Goal: Transaction & Acquisition: Purchase product/service

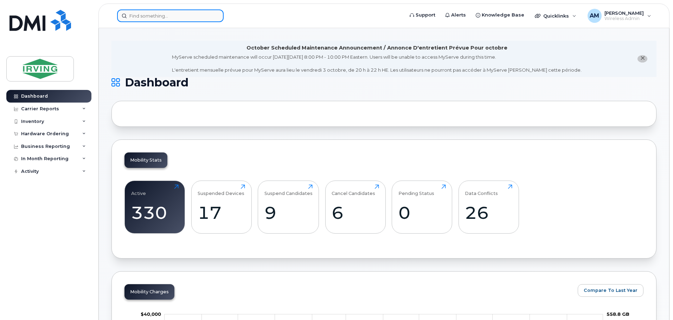
click at [141, 17] on input at bounding box center [170, 15] width 107 height 13
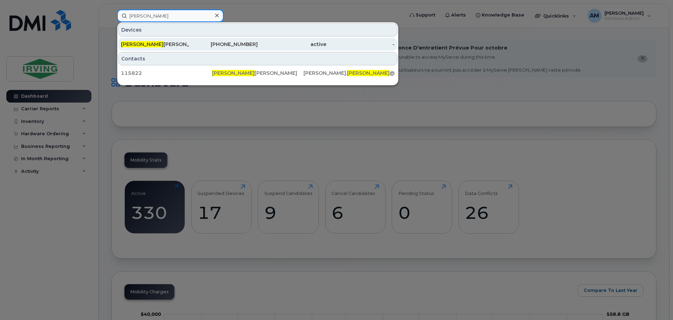
type input "shondra"
click at [147, 40] on div "Shondra Jones" at bounding box center [155, 44] width 69 height 13
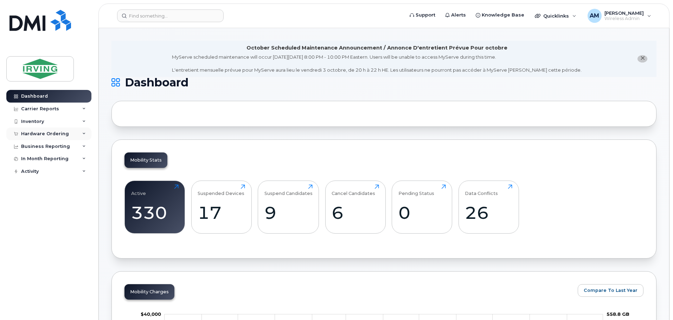
click at [46, 133] on div "Hardware Ordering" at bounding box center [45, 134] width 48 height 6
click at [41, 161] on link "Orders" at bounding box center [55, 160] width 73 height 13
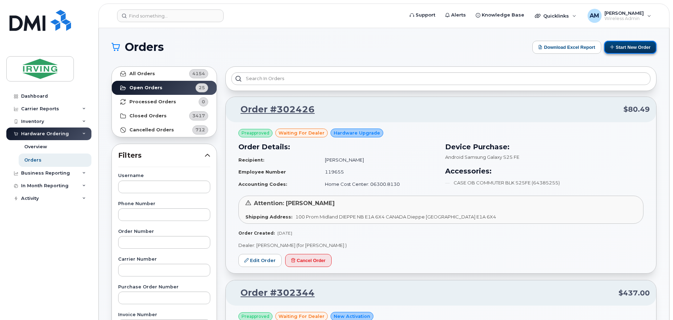
click at [633, 50] on button "Start New Order" at bounding box center [630, 47] width 52 height 13
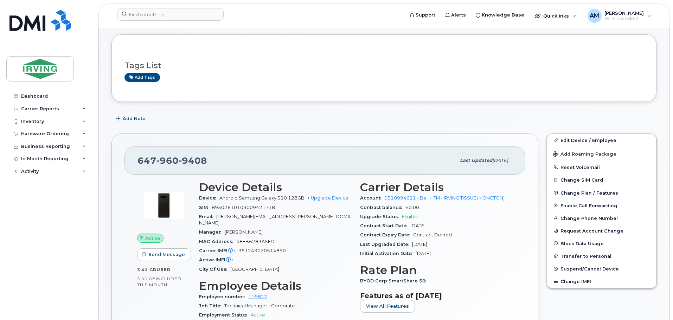
scroll to position [70, 0]
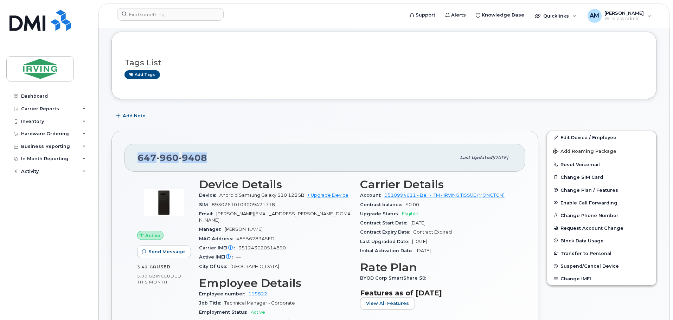
drag, startPoint x: 207, startPoint y: 157, endPoint x: 135, endPoint y: 155, distance: 72.4
click at [135, 155] on div "647 960 9408 Last updated Feb 28, 2025" at bounding box center [324, 158] width 401 height 28
copy span "647 960 9408"
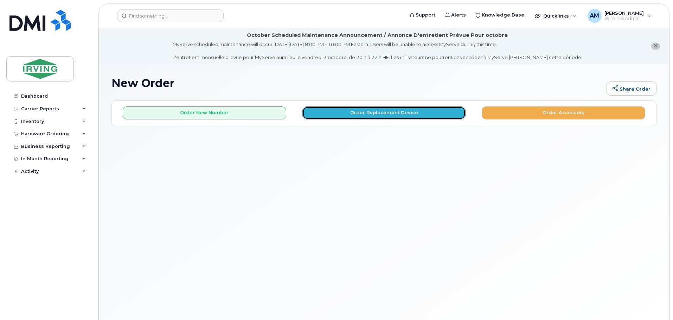
click at [392, 111] on button "Order Replacement Device" at bounding box center [383, 113] width 163 height 13
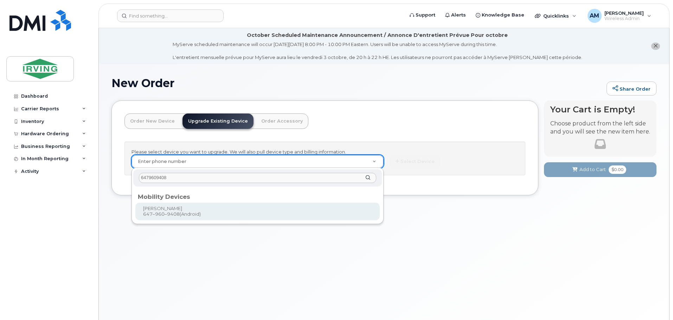
type input "6479609408"
type input "699266"
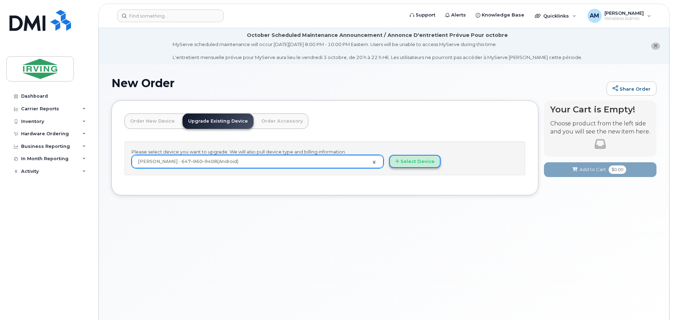
click at [423, 165] on button "Select Device" at bounding box center [414, 161] width 51 height 13
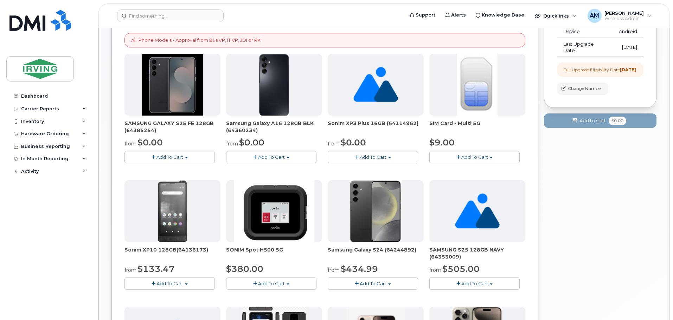
scroll to position [141, 0]
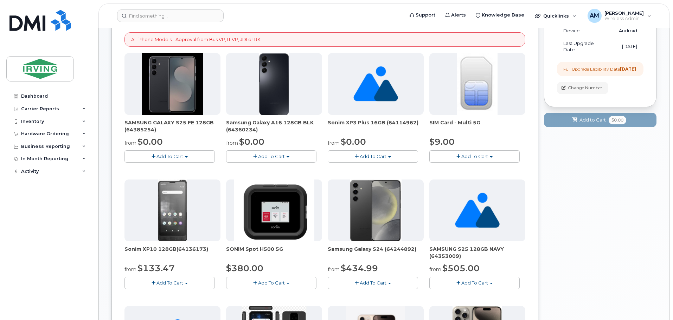
click at [188, 157] on button "Add To Cart" at bounding box center [169, 156] width 90 height 12
click at [206, 169] on link "$0.00 - 3 year term – Voice & Data(128gb)" at bounding box center [181, 169] width 111 height 9
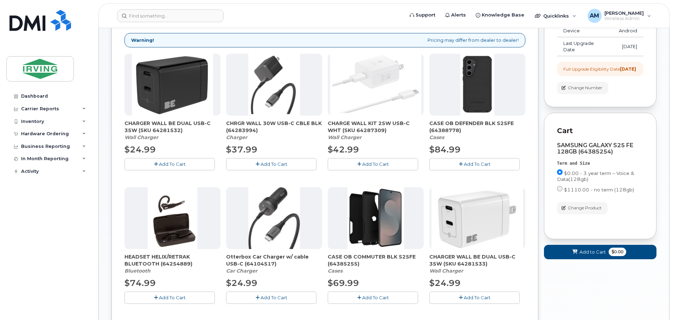
click at [272, 167] on button "Add To Cart" at bounding box center [271, 164] width 90 height 12
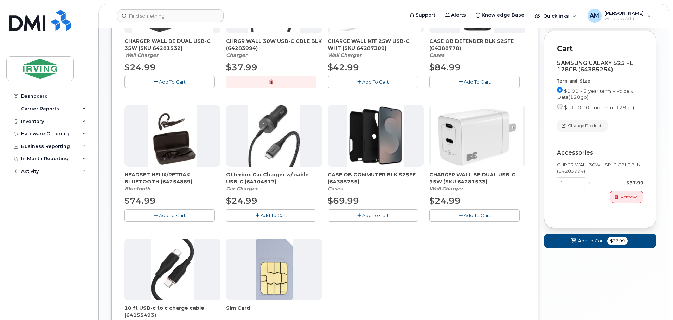
scroll to position [211, 0]
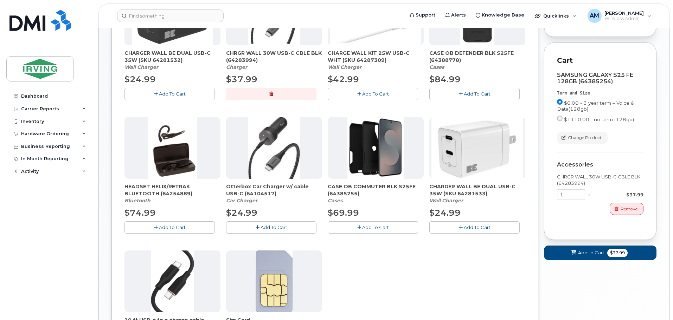
click at [372, 225] on span "Add To Cart" at bounding box center [375, 228] width 27 height 6
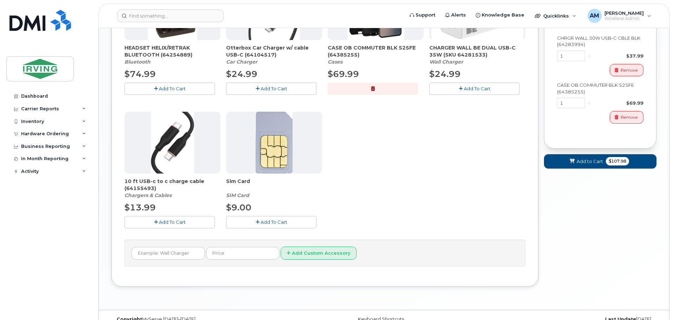
scroll to position [362, 0]
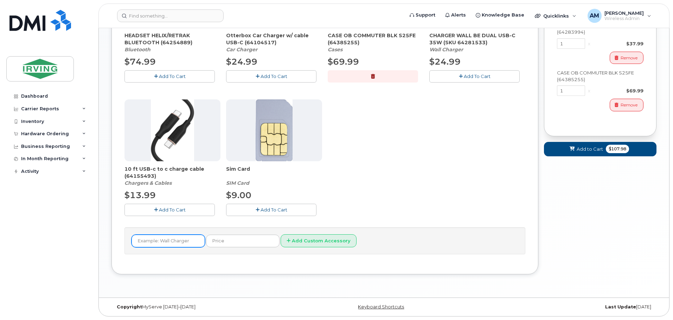
click at [180, 242] on input "text" at bounding box center [167, 241] width 73 height 13
type input "s"
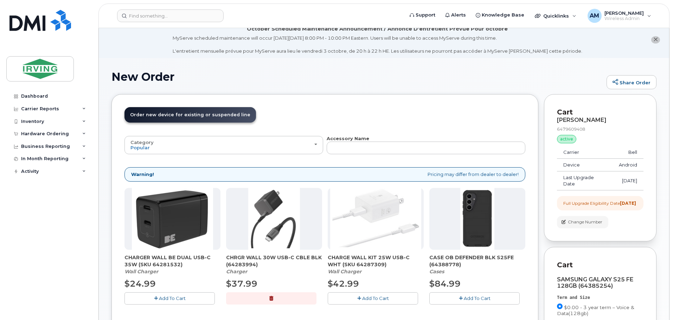
scroll to position [0, 0]
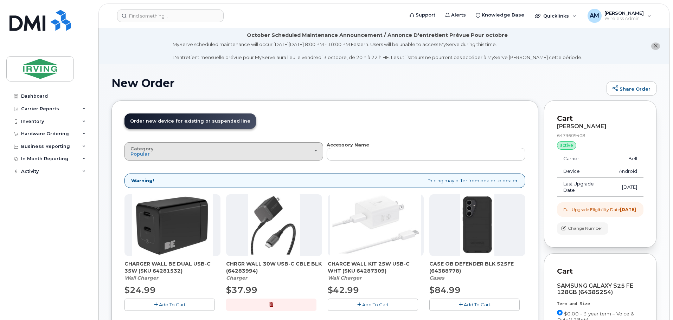
click at [313, 149] on div "Category Popular" at bounding box center [223, 151] width 187 height 11
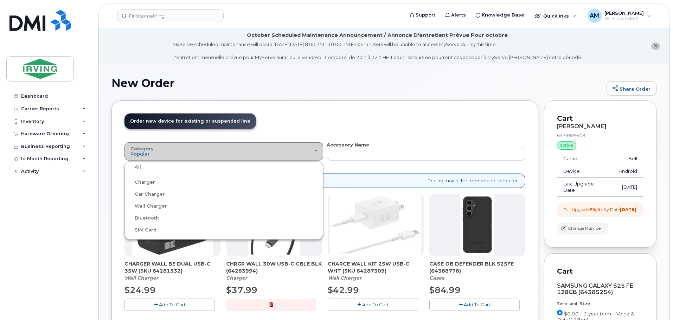
scroll to position [70, 0]
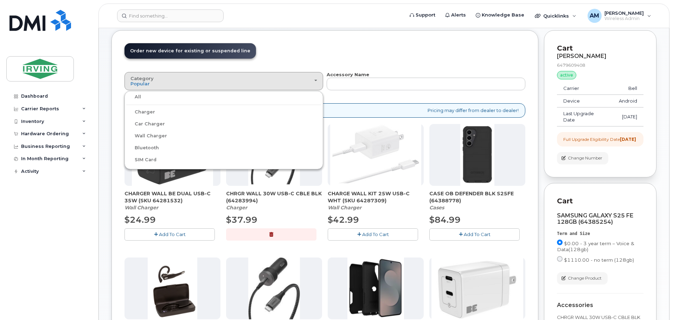
click at [297, 51] on header "Order New Device Upgrade Existing Device Order Accessory Order new device and n…" at bounding box center [324, 57] width 401 height 28
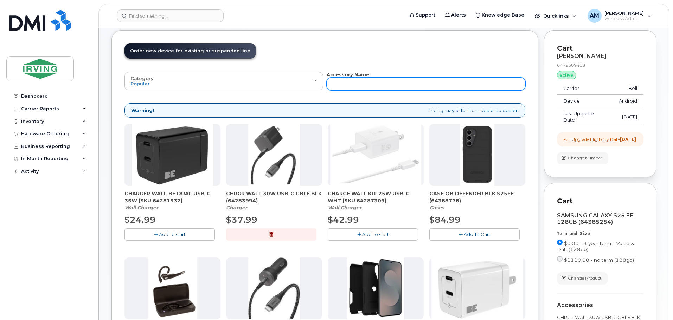
click at [357, 83] on input "text" at bounding box center [426, 84] width 199 height 13
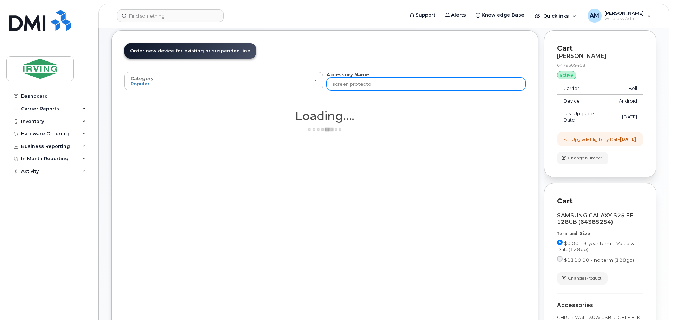
type input "screen protector"
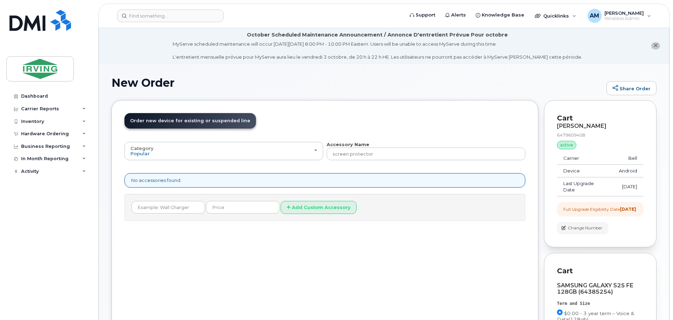
scroll to position [0, 0]
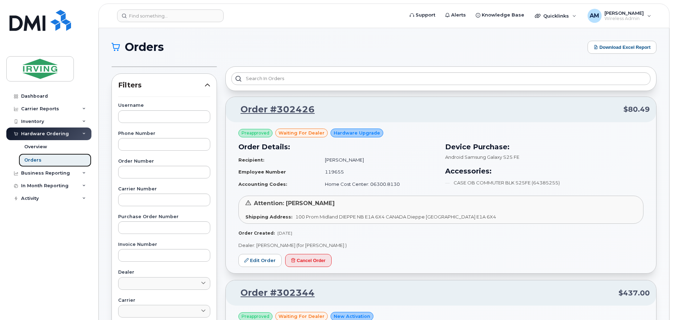
click at [41, 160] on link "Orders" at bounding box center [55, 160] width 73 height 13
click at [38, 143] on link "Overview" at bounding box center [55, 146] width 73 height 13
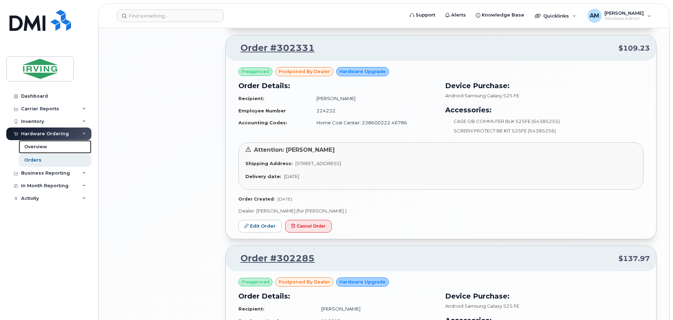
scroll to position [1227, 0]
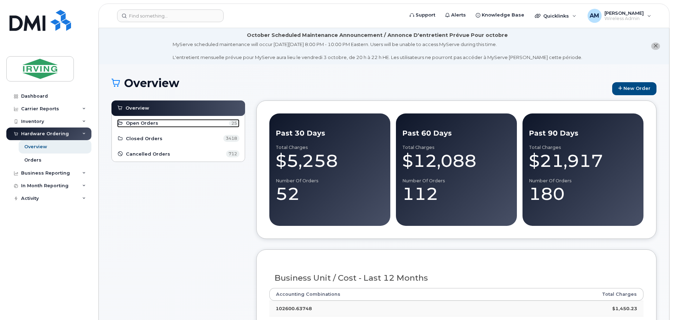
click at [148, 123] on span "Open Orders" at bounding box center [142, 123] width 32 height 7
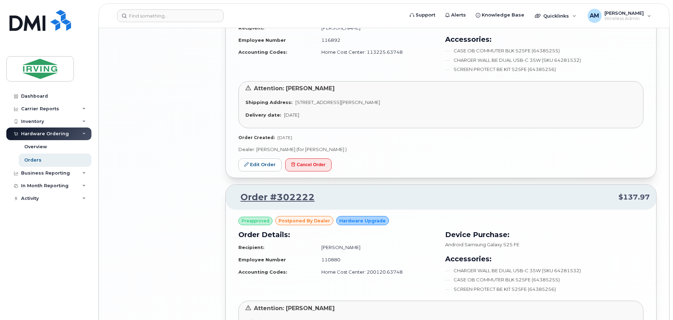
scroll to position [1563, 0]
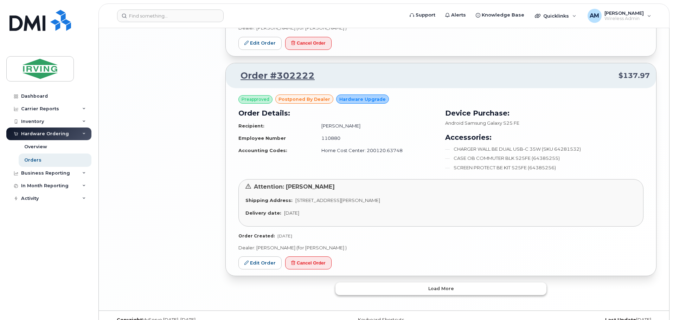
click at [429, 285] on span "Load more" at bounding box center [441, 288] width 26 height 7
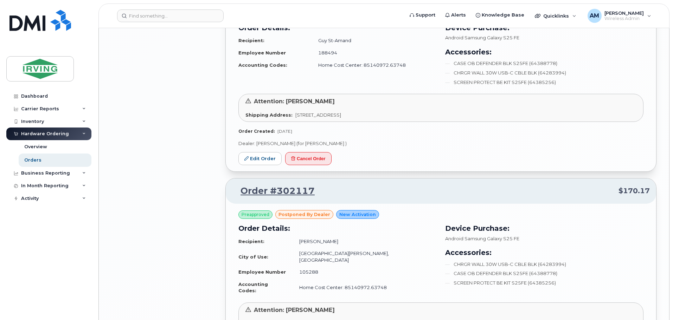
scroll to position [2371, 0]
click at [34, 160] on div "Orders" at bounding box center [32, 160] width 17 height 6
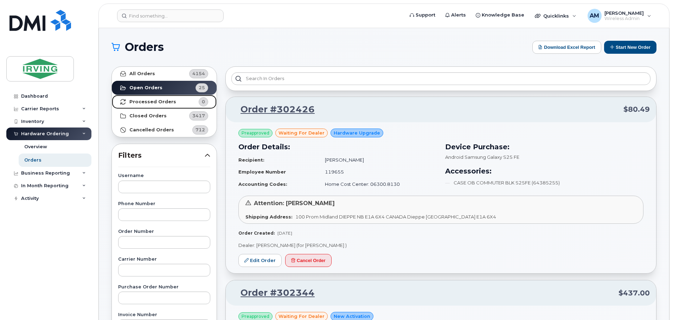
click at [166, 101] on strong "Processed Orders" at bounding box center [152, 102] width 47 height 6
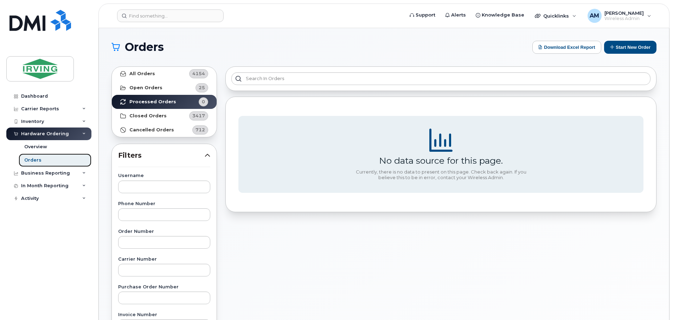
click at [46, 159] on link "Orders" at bounding box center [55, 160] width 73 height 13
click at [619, 43] on button "Start New Order" at bounding box center [630, 47] width 52 height 13
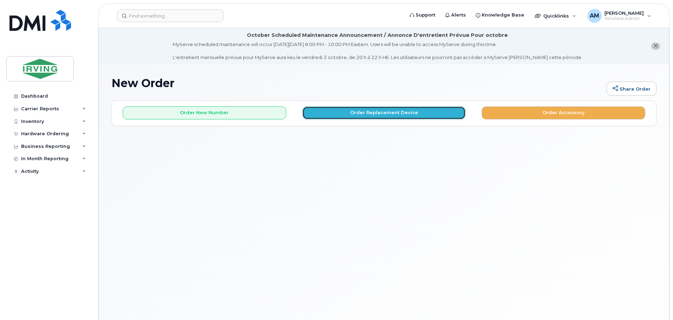
click at [397, 114] on button "Order Replacement Device" at bounding box center [383, 113] width 163 height 13
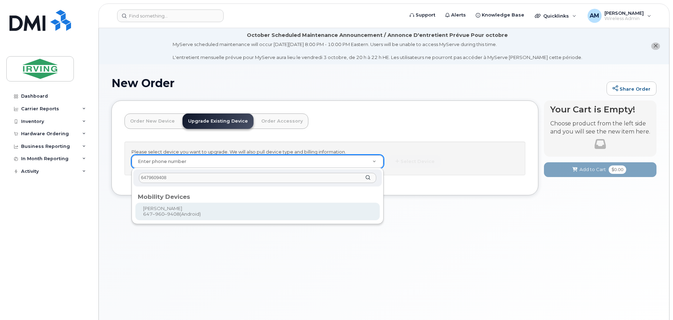
type input "6479609408"
type input "699266"
